Goal: Transaction & Acquisition: Purchase product/service

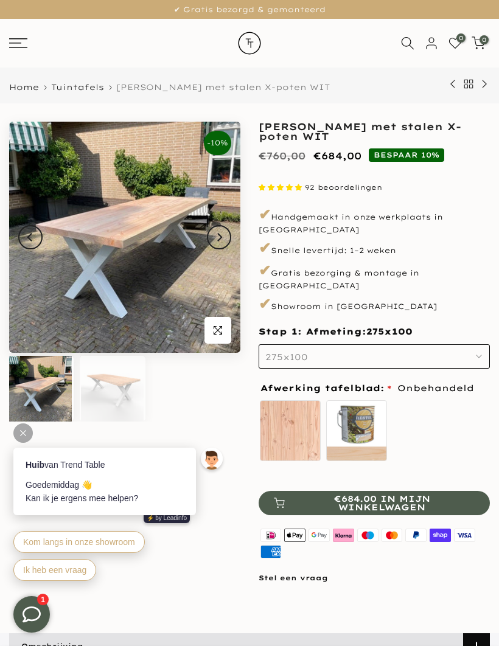
click at [80, 287] on img at bounding box center [124, 237] width 231 height 231
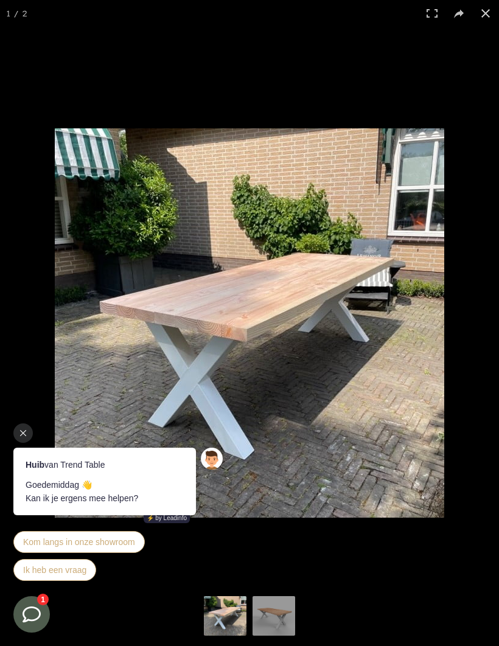
click at [478, 10] on button at bounding box center [485, 13] width 27 height 27
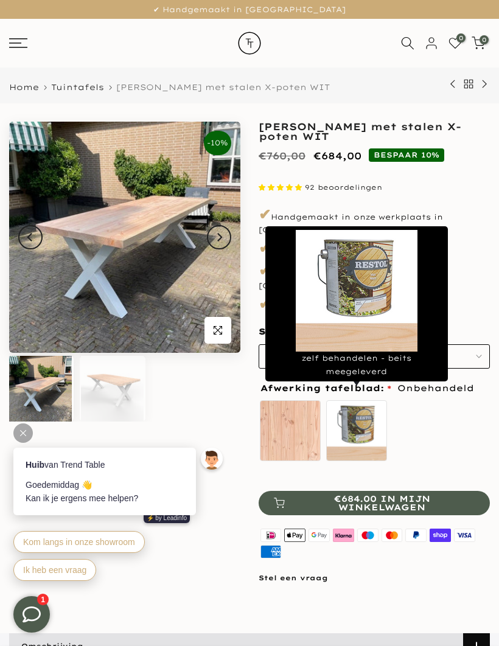
click at [349, 406] on label "zelf behandelen - beits meegeleverd" at bounding box center [356, 430] width 61 height 61
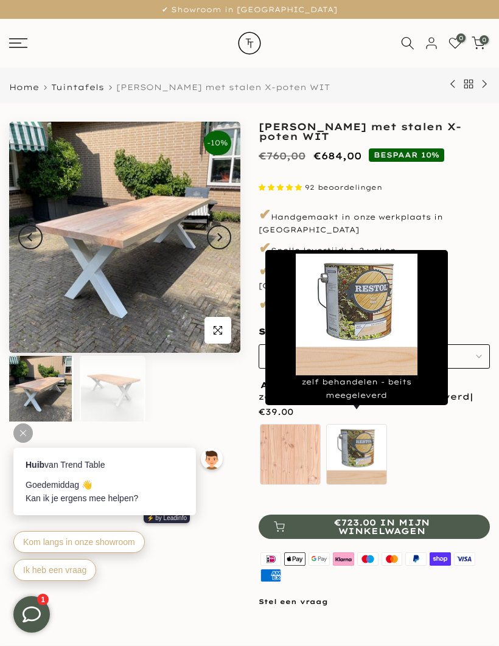
click at [224, 555] on div "Huib van Trend Table Goedemiddag 👋 Kan ik je ergens mee helpen? ⚡️ by Leadinfo …" at bounding box center [119, 516] width 213 height 136
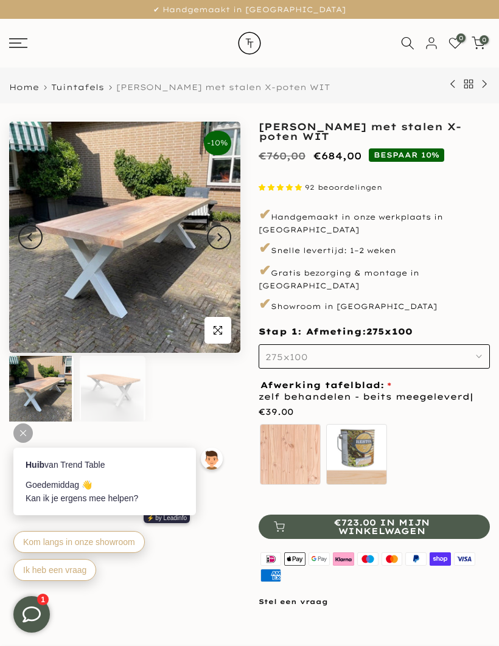
click at [283, 431] on label "Onbehandeld" at bounding box center [290, 454] width 61 height 61
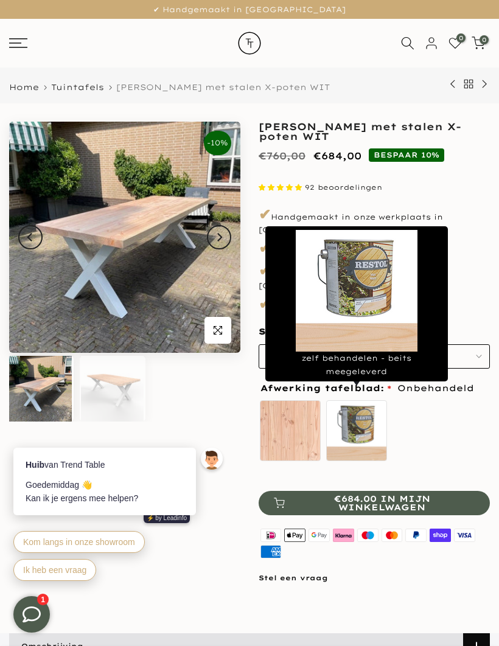
click at [361, 411] on label "zelf behandelen - beits meegeleverd" at bounding box center [356, 430] width 61 height 61
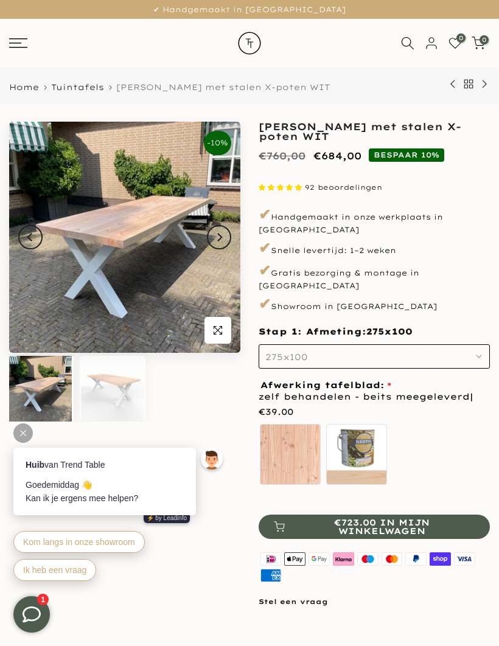
click at [223, 556] on div "Huib van Trend Table Goedemiddag 👋 Kan ik je ergens mee helpen? ⚡️ by Leadinfo …" at bounding box center [119, 516] width 213 height 136
click at [96, 1] on div "✔ Showroom in Giessenburg ✔ Handgemaakt in NL ✔ Gratis bezorgd & gemonteerd" at bounding box center [249, 9] width 481 height 19
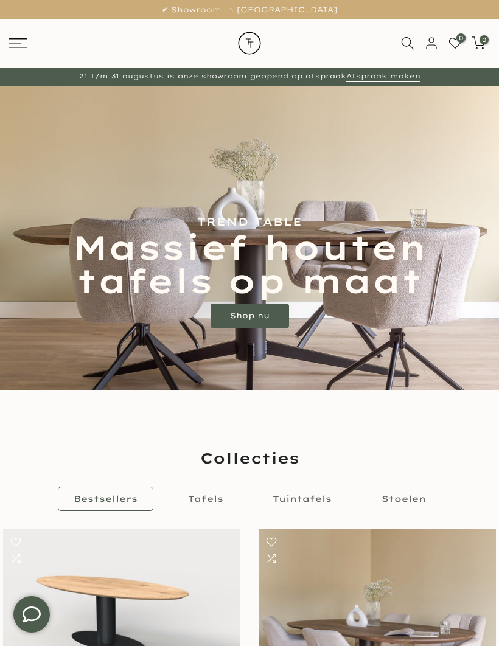
click at [25, 46] on icon at bounding box center [18, 43] width 18 height 10
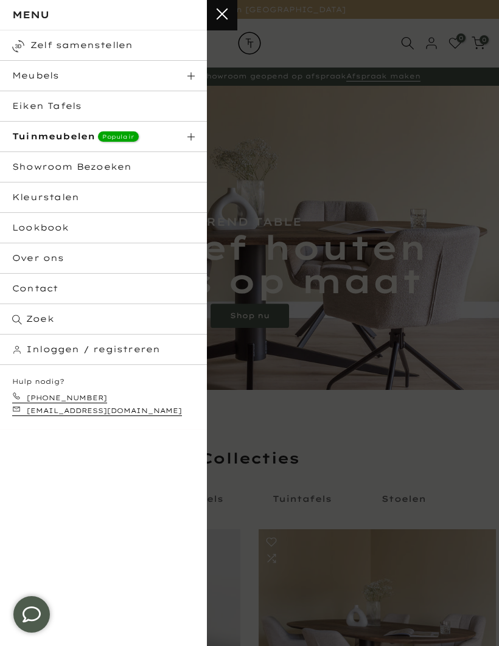
click at [56, 138] on strong "Tuinmeubelen" at bounding box center [53, 136] width 83 height 11
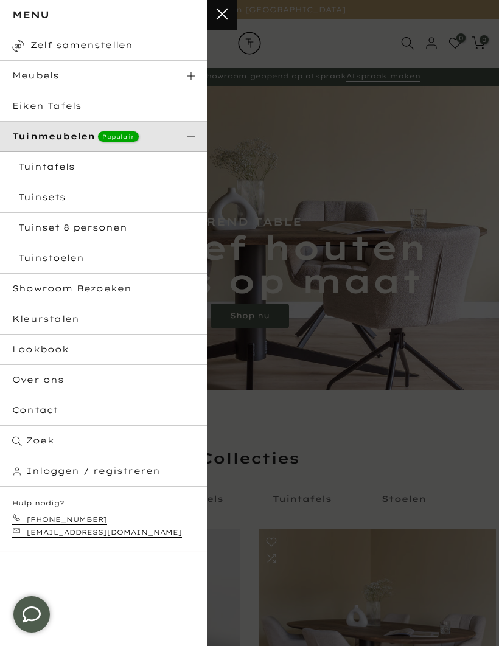
click at [37, 169] on link "Tuintafels" at bounding box center [103, 167] width 207 height 30
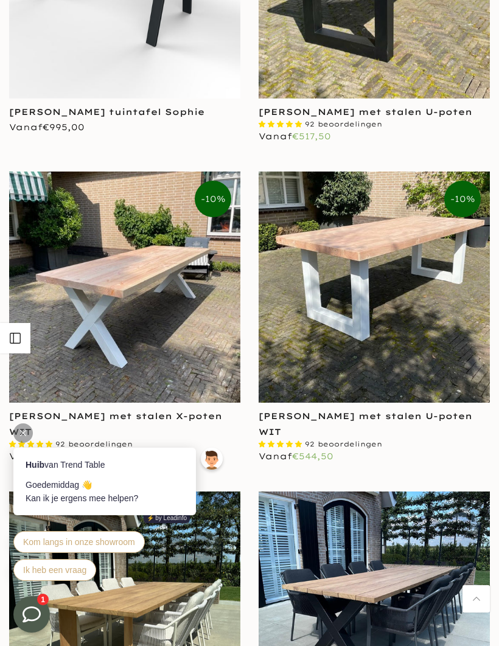
click at [109, 296] on img at bounding box center [124, 287] width 231 height 231
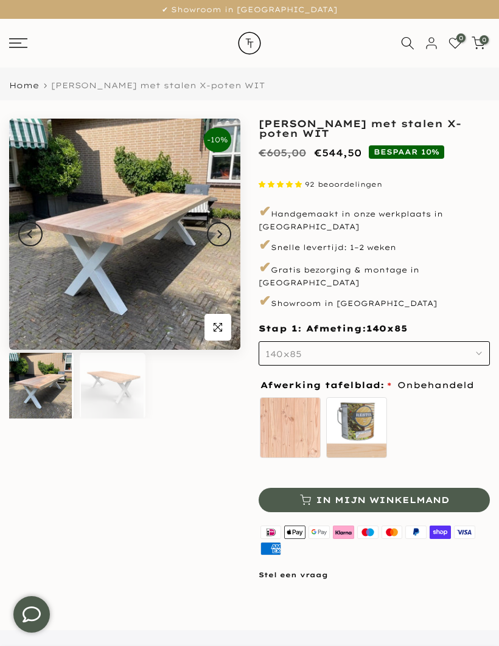
click at [276, 349] on span "140x85" at bounding box center [283, 354] width 37 height 11
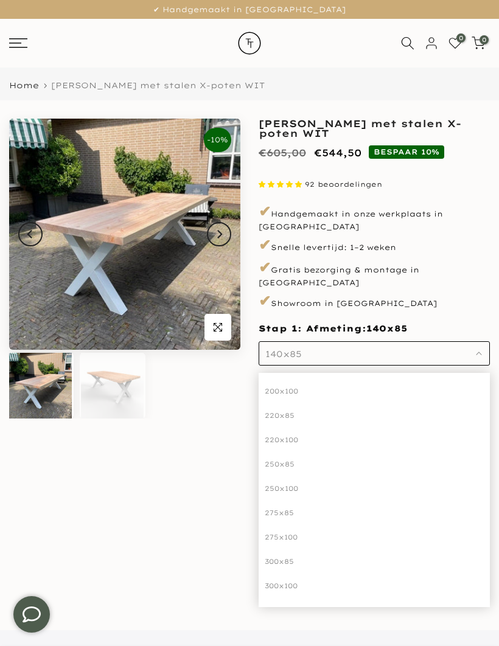
scroll to position [173, 0]
click at [285, 574] on div "300x100" at bounding box center [374, 586] width 231 height 24
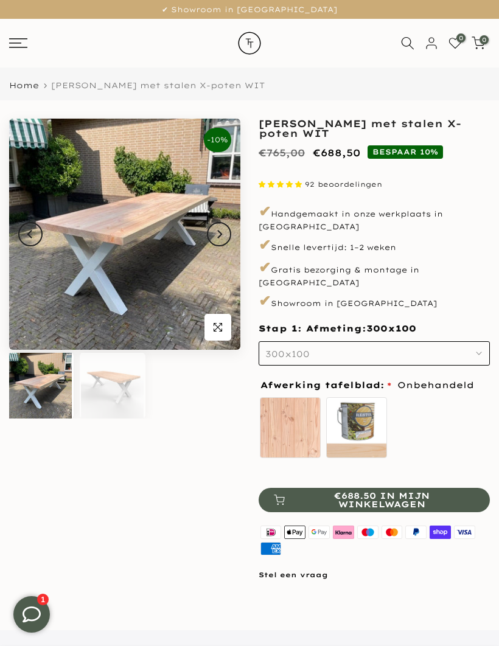
click at [280, 349] on span "300x100" at bounding box center [287, 354] width 44 height 11
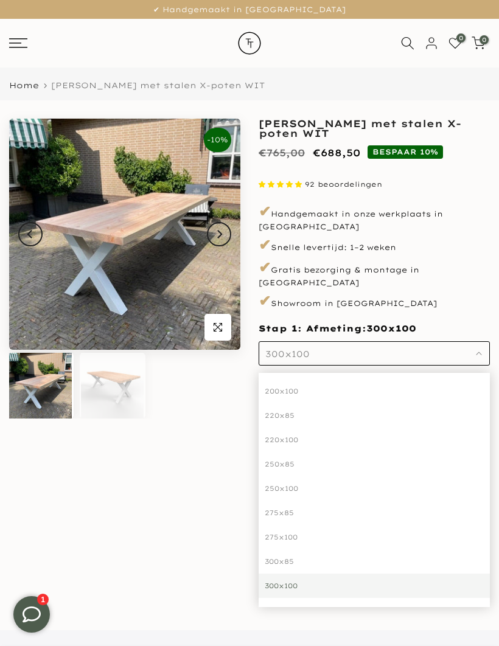
click at [282, 525] on div "275x100" at bounding box center [374, 537] width 231 height 24
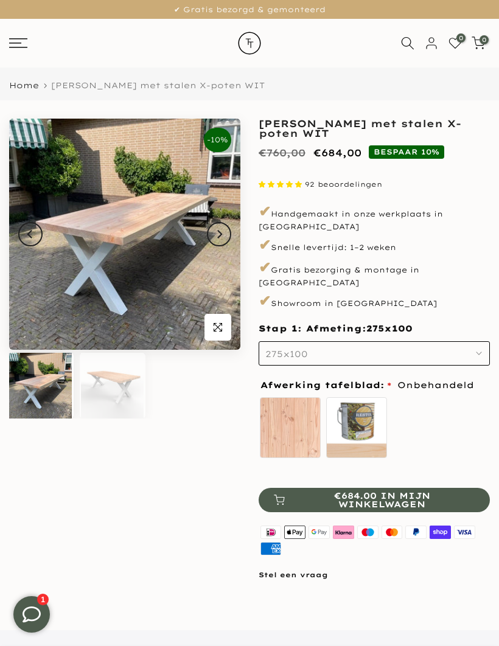
click at [281, 349] on span "275x100" at bounding box center [286, 354] width 43 height 11
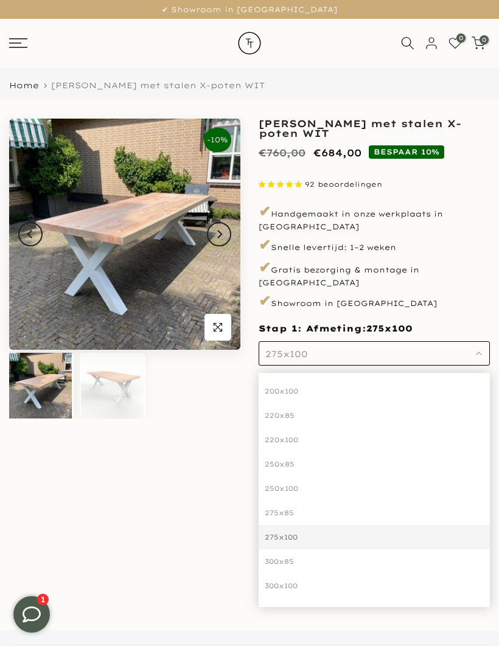
click at [288, 574] on div "300x100" at bounding box center [374, 586] width 231 height 24
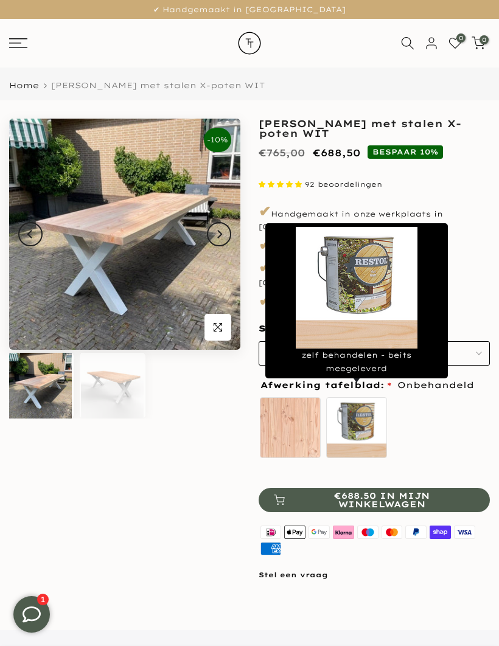
click at [355, 405] on label "zelf behandelen - beits meegeleverd" at bounding box center [356, 427] width 61 height 61
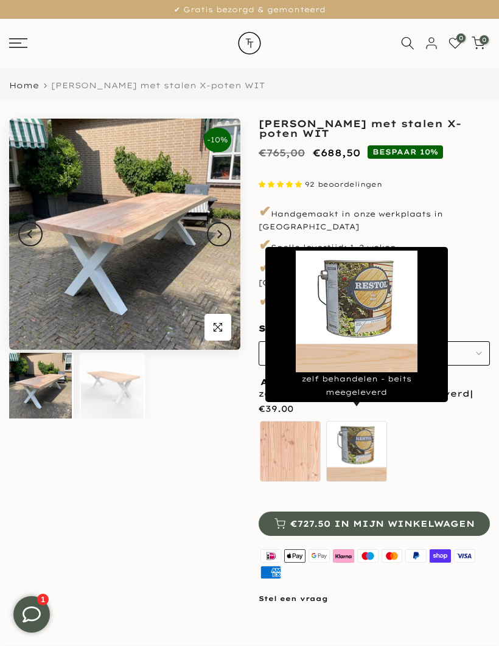
click at [202, 523] on div "-10% Uitverkocht Klik om te vergroten" at bounding box center [124, 368] width 249 height 499
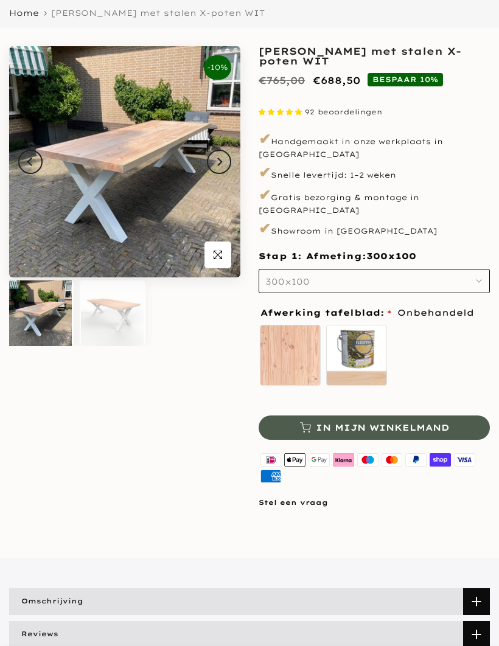
scroll to position [72, 0]
click at [338, 419] on span "€688.50 in mijn winkelwagen" at bounding box center [382, 427] width 185 height 17
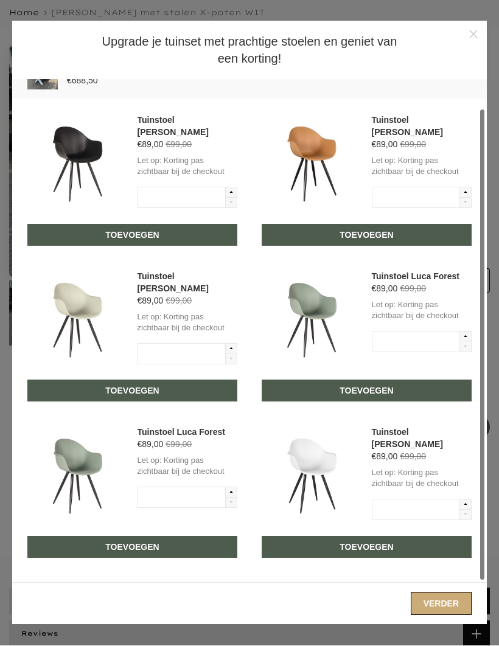
scroll to position [29, 0]
click at [436, 599] on button "Verder" at bounding box center [441, 603] width 61 height 23
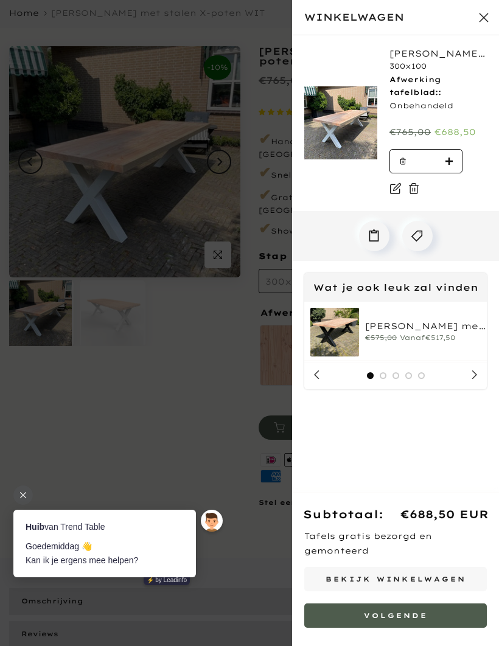
scroll to position [0, 0]
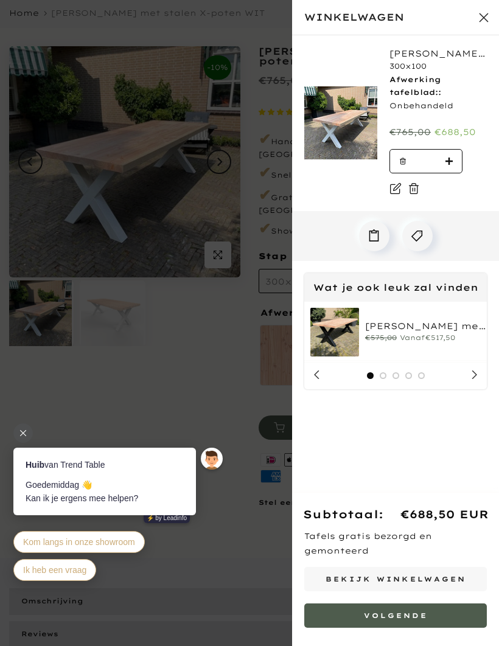
click at [349, 611] on button "Volgende" at bounding box center [395, 616] width 183 height 24
